Goal: Navigation & Orientation: Find specific page/section

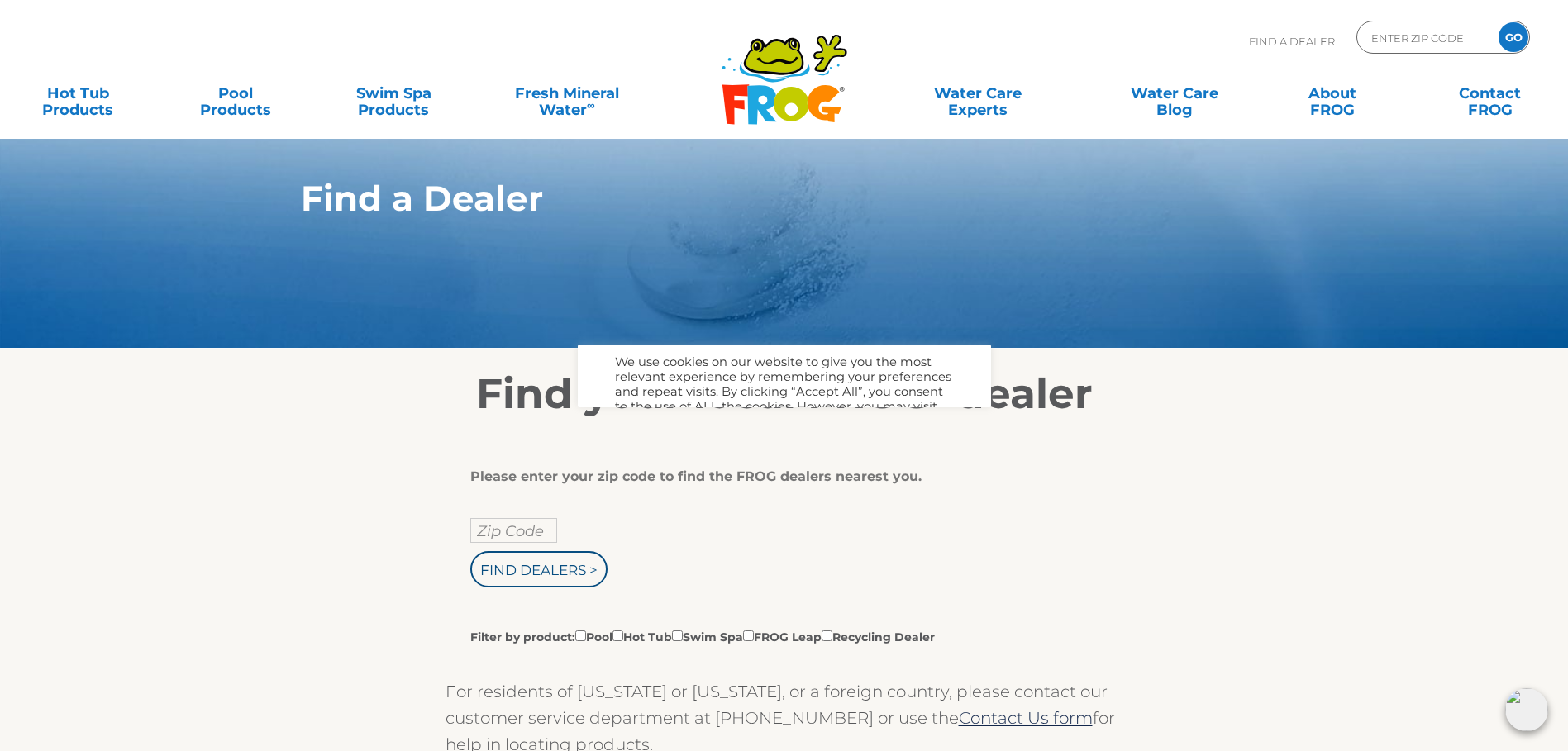
click at [745, 419] on h2 "Find your local FROG ® dealer" at bounding box center [785, 394] width 1017 height 49
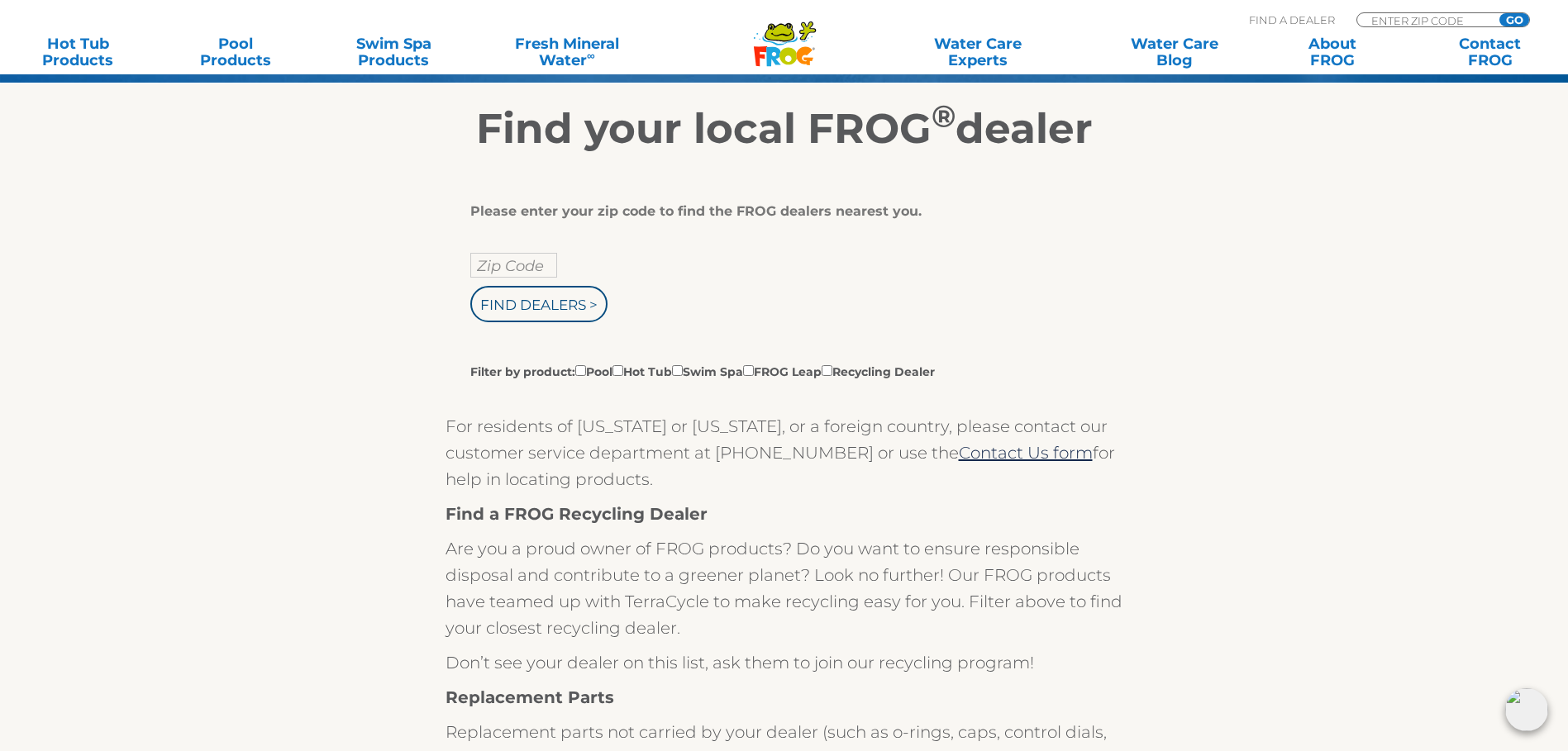
scroll to position [166, 0]
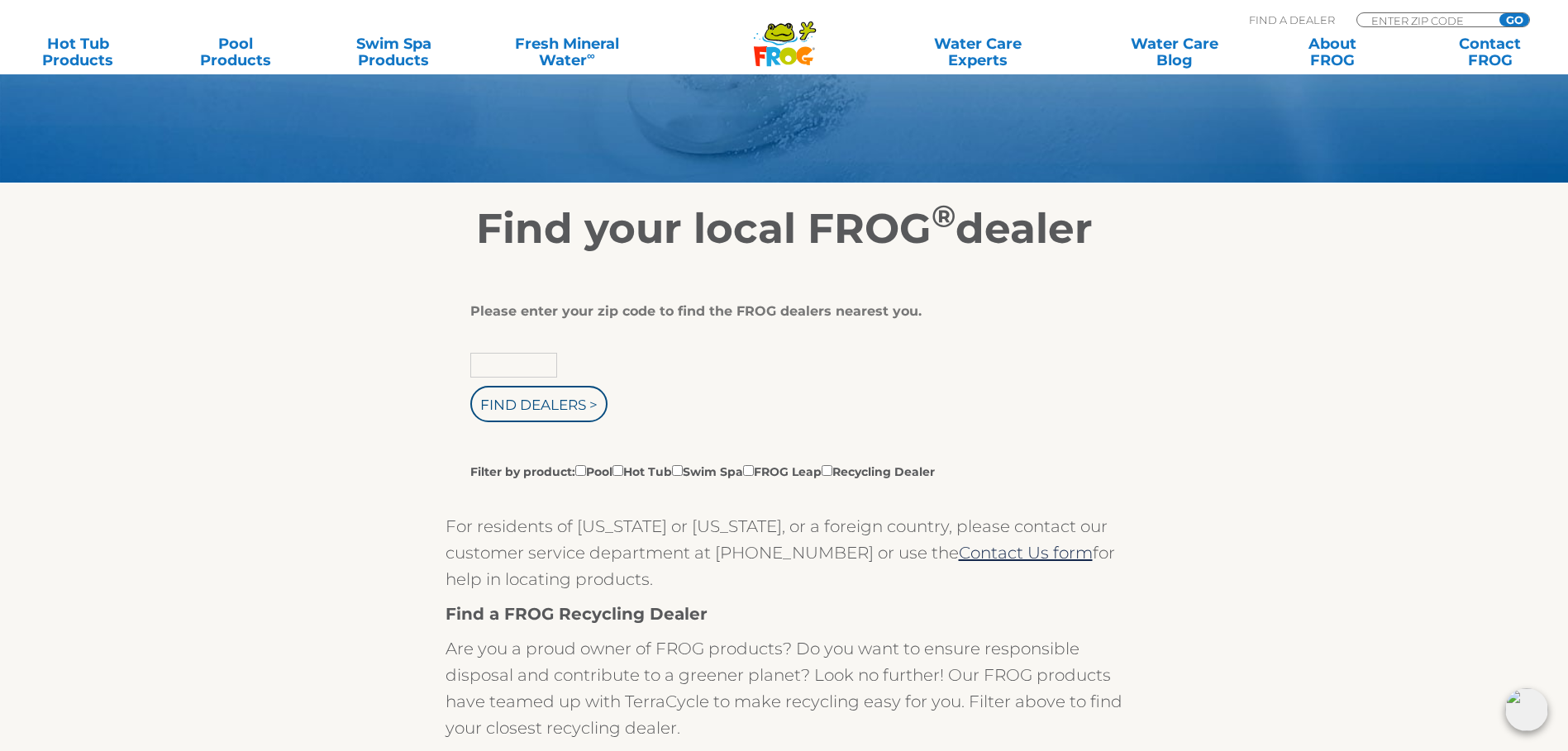
click at [487, 377] on input "text" at bounding box center [513, 365] width 87 height 25
type input "53963"
click at [543, 423] on input "Find Dealers >" at bounding box center [538, 404] width 137 height 37
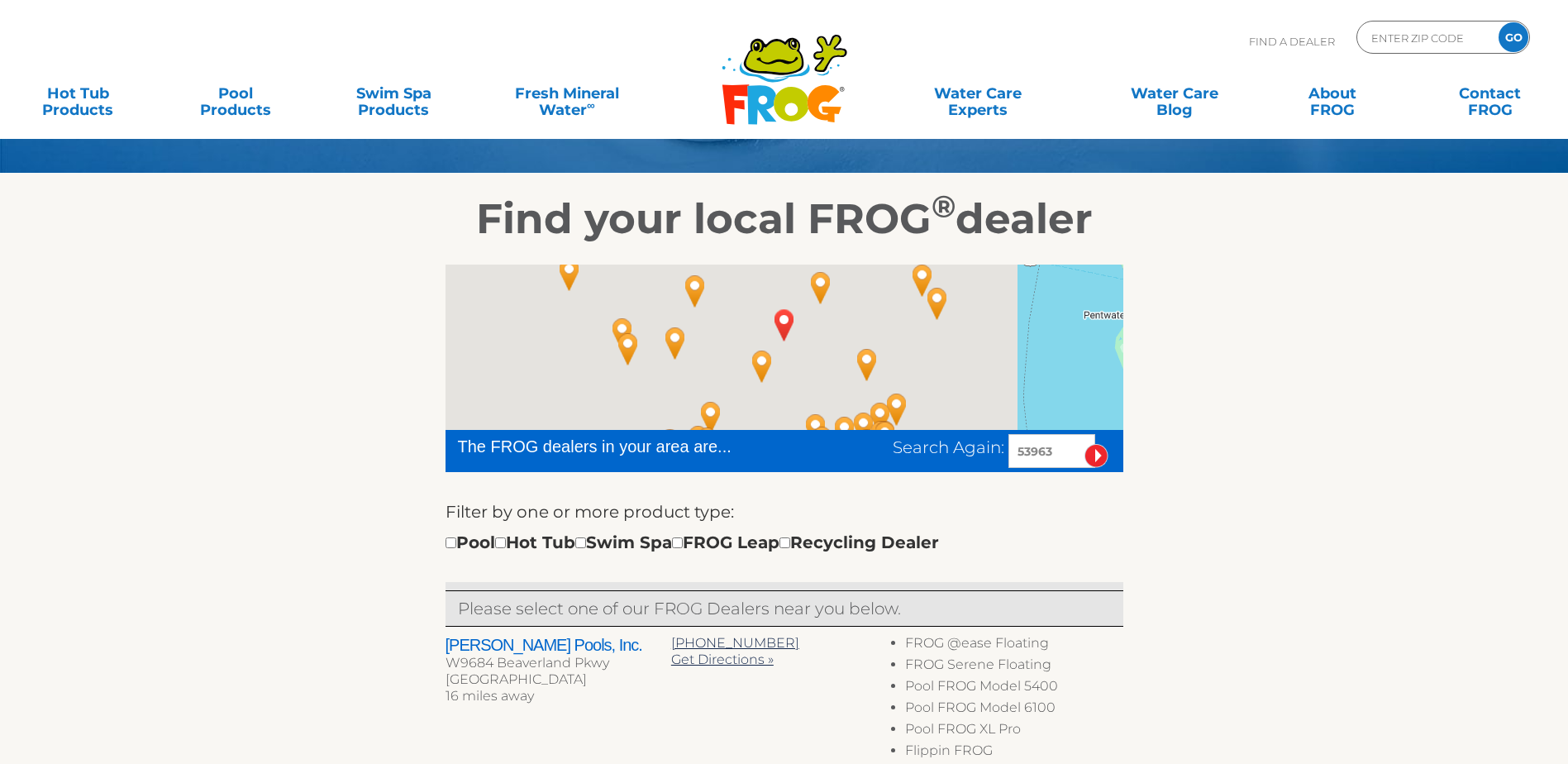
scroll to position [248, 0]
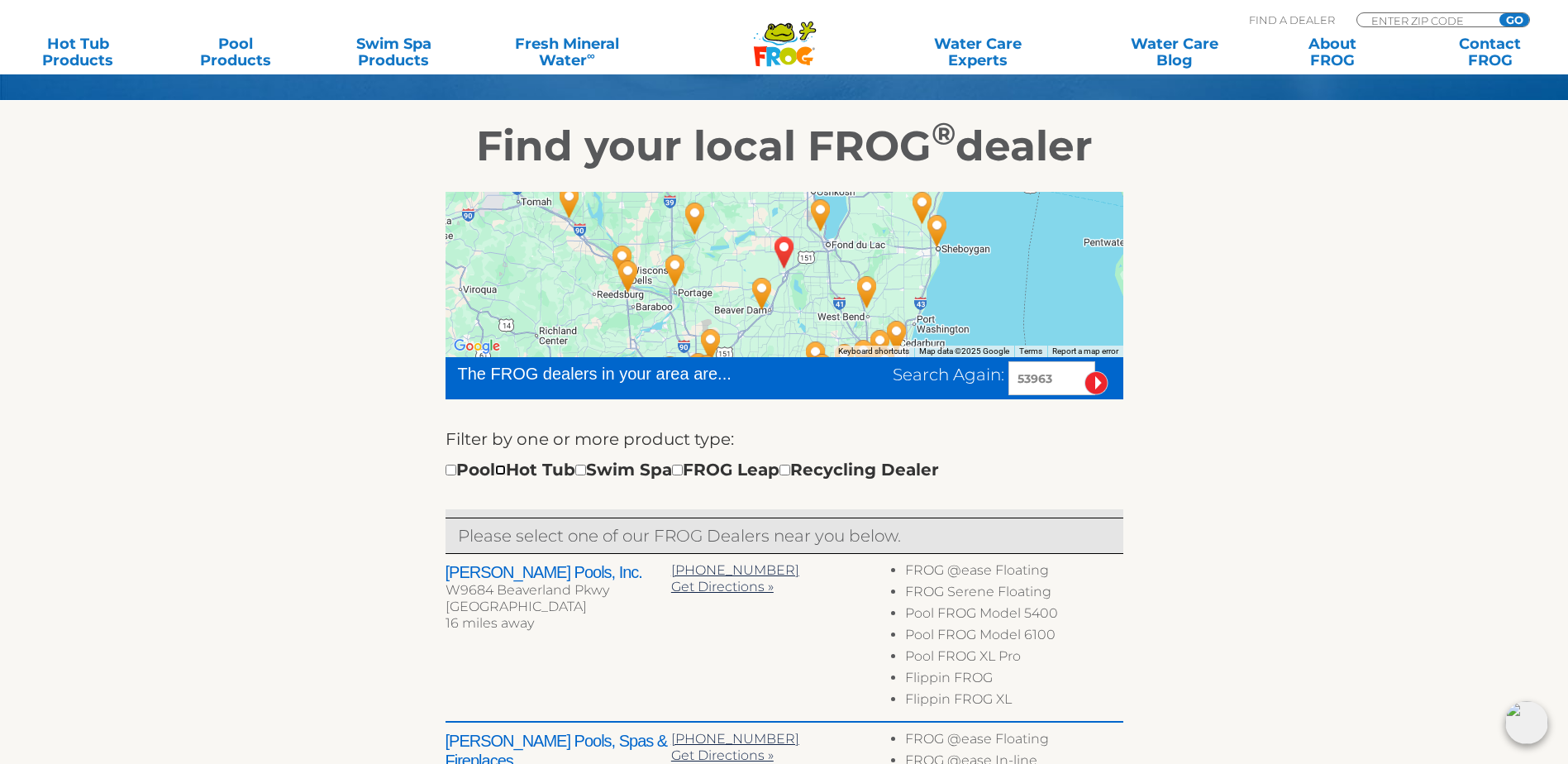
click at [506, 475] on input "checkbox" at bounding box center [500, 469] width 11 height 11
checkbox input "true"
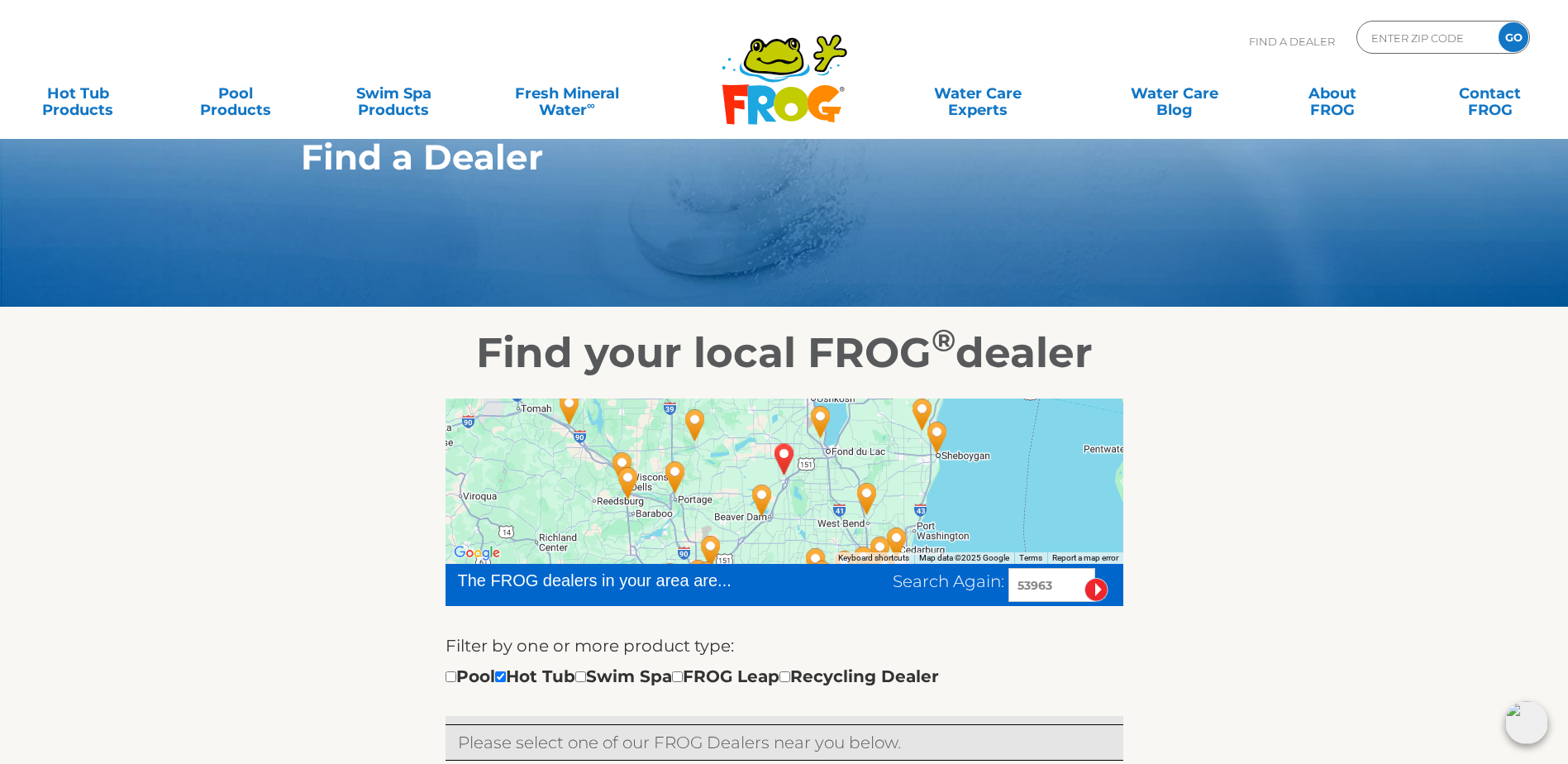
scroll to position [39, 0]
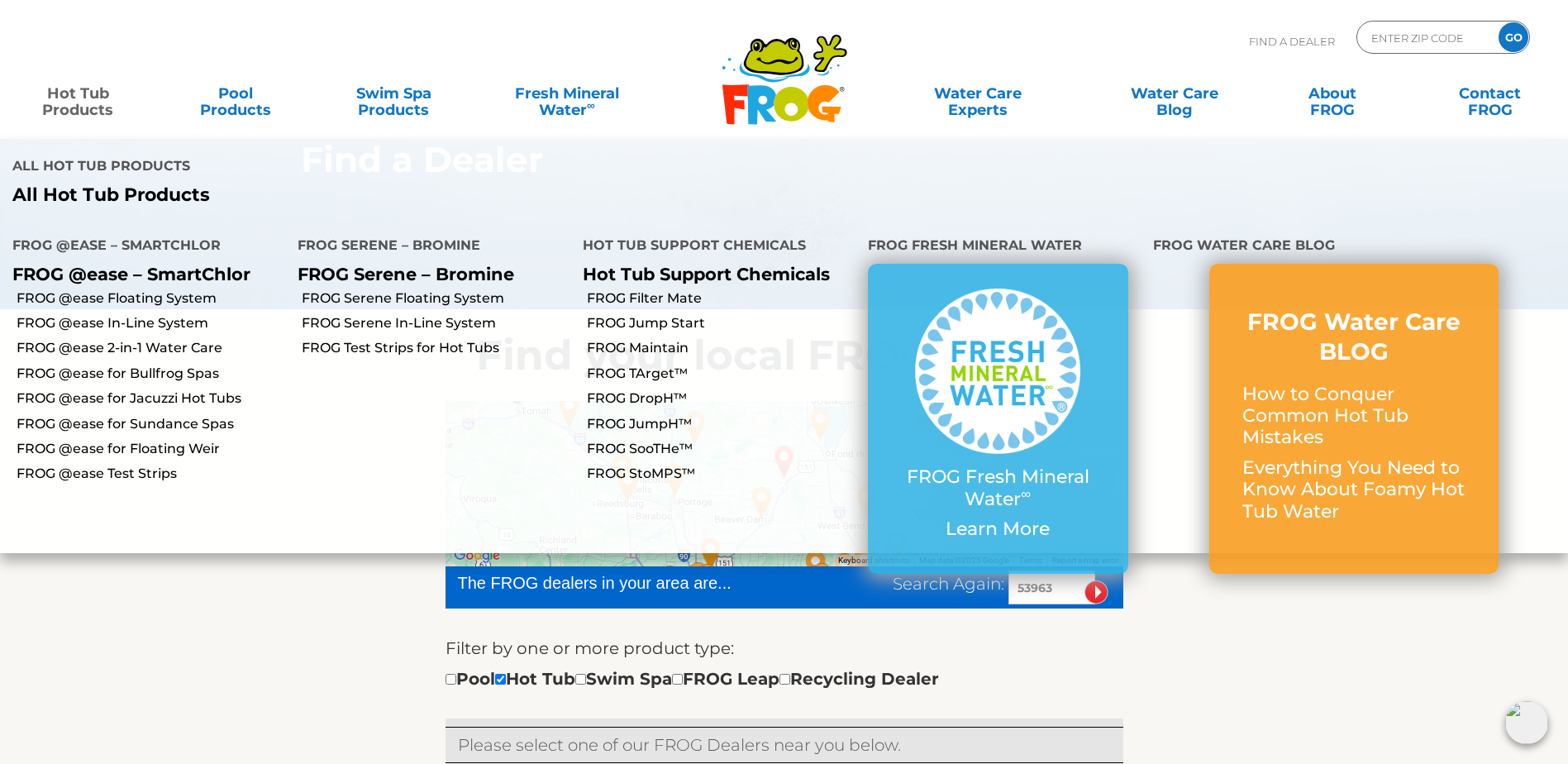
click at [79, 99] on link "Hot Tub Products" at bounding box center [78, 93] width 123 height 33
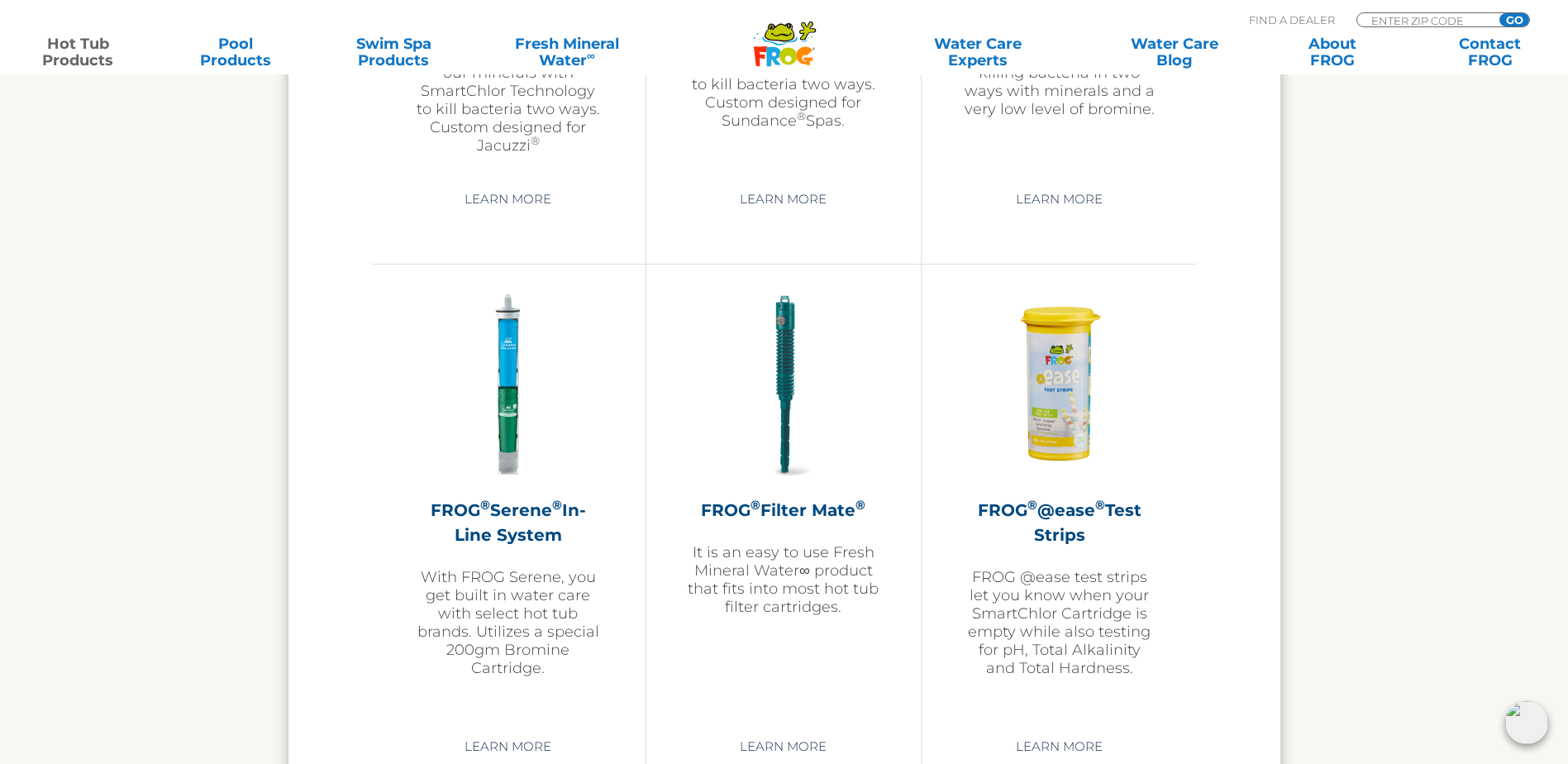
scroll to position [3307, 0]
